Goal: Task Accomplishment & Management: Use online tool/utility

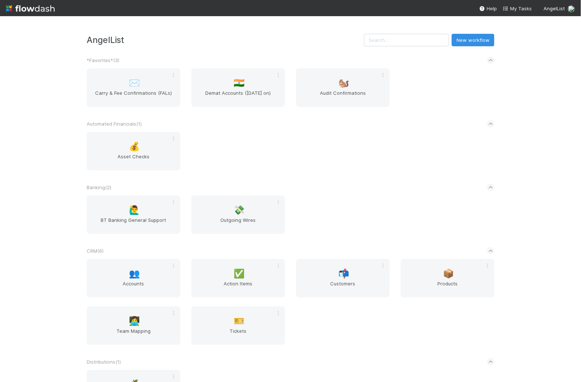
scroll to position [907, 0]
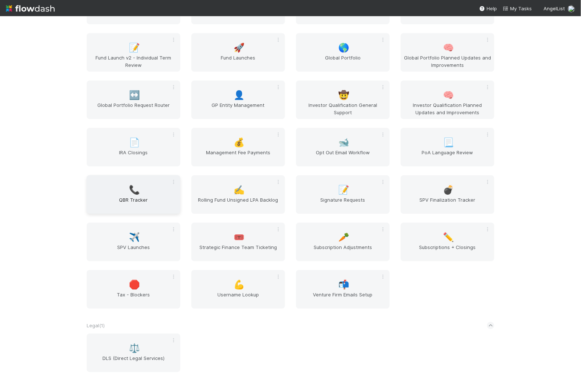
click at [147, 185] on div "📞 QBR Tracker" at bounding box center [134, 194] width 94 height 39
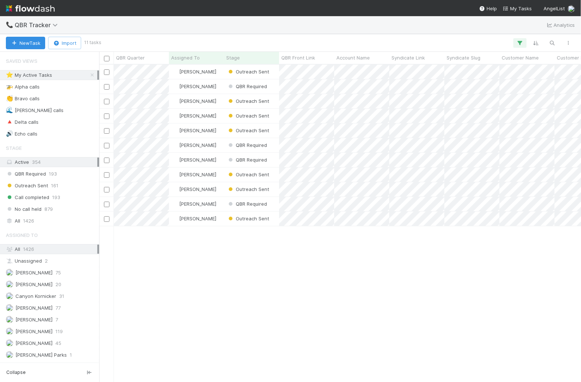
scroll to position [317, 482]
click at [249, 69] on span "Outreach Sent" at bounding box center [248, 72] width 42 height 6
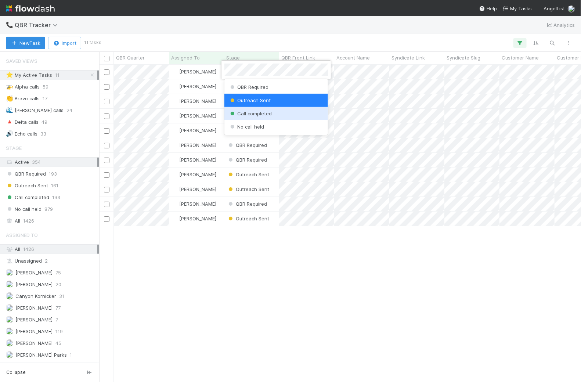
click at [261, 112] on span "Call completed" at bounding box center [250, 113] width 43 height 6
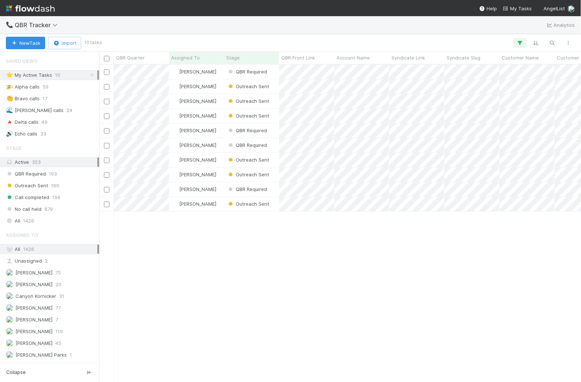
click at [35, 9] on img at bounding box center [30, 8] width 49 height 12
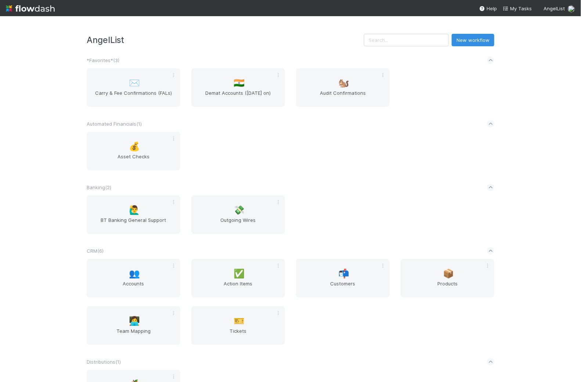
scroll to position [1002, 0]
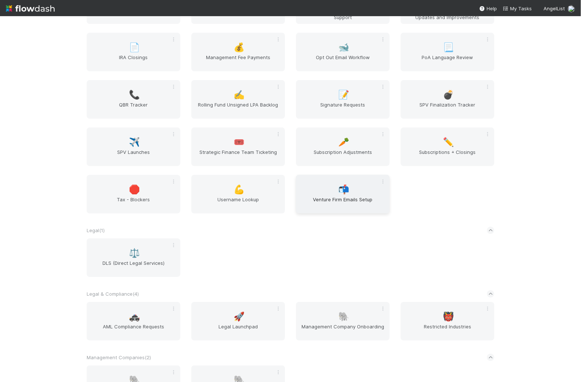
click at [353, 195] on div "📬 Venture Firm Emails Setup" at bounding box center [343, 194] width 94 height 39
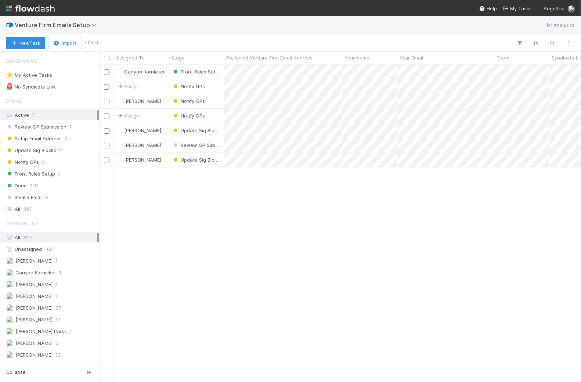
scroll to position [317, 482]
